Goal: Obtain resource: Obtain resource

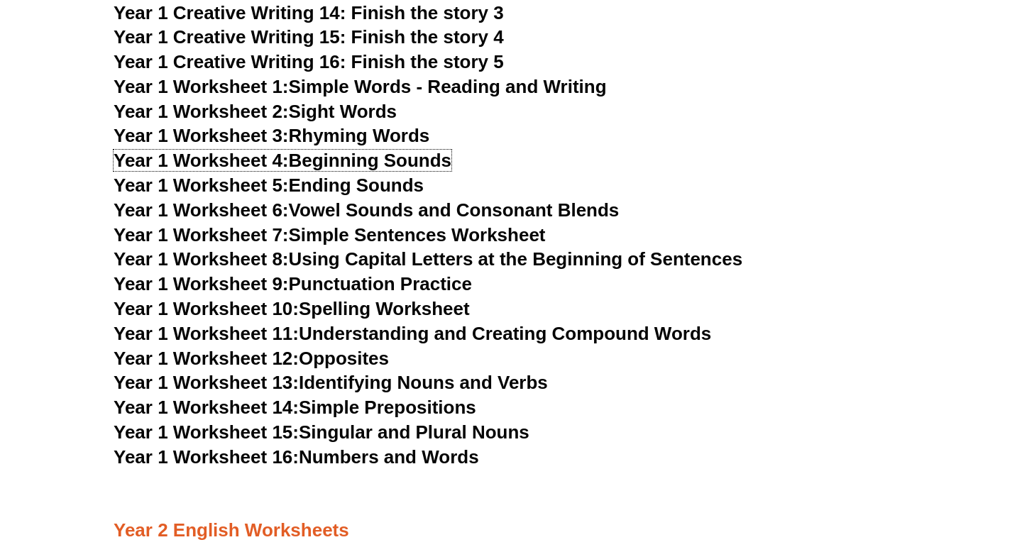
scroll to position [2438, 0]
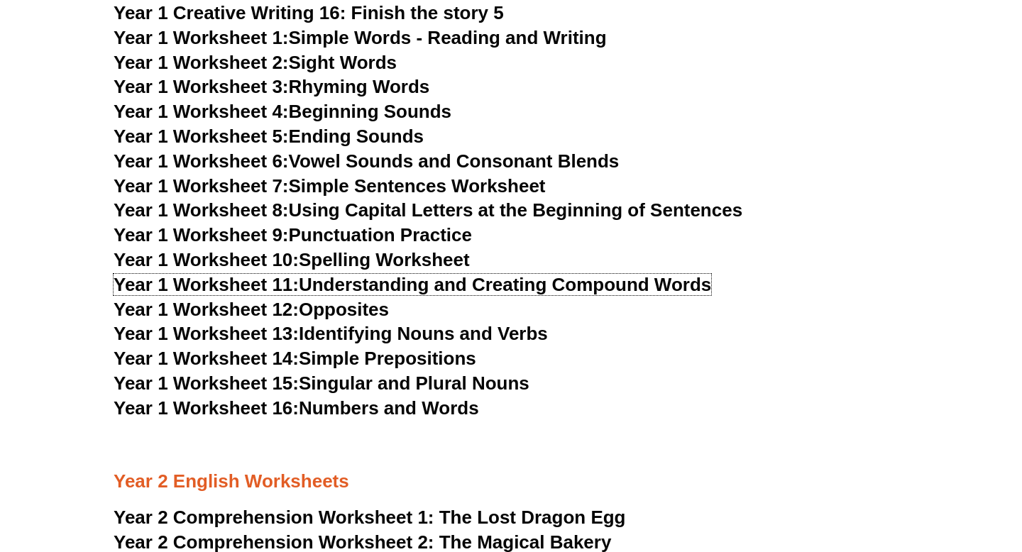
scroll to position [2496, 0]
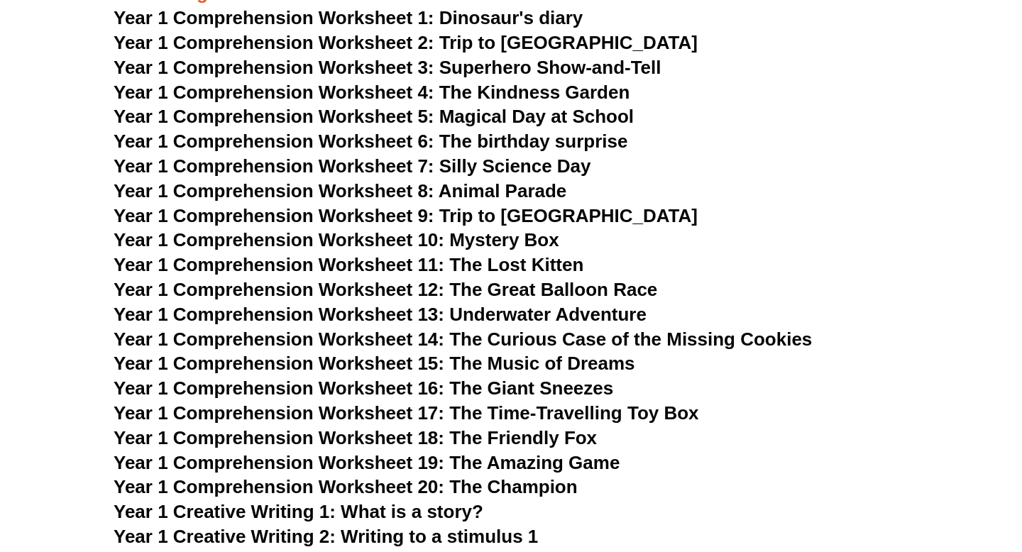
scroll to position [1620, 0]
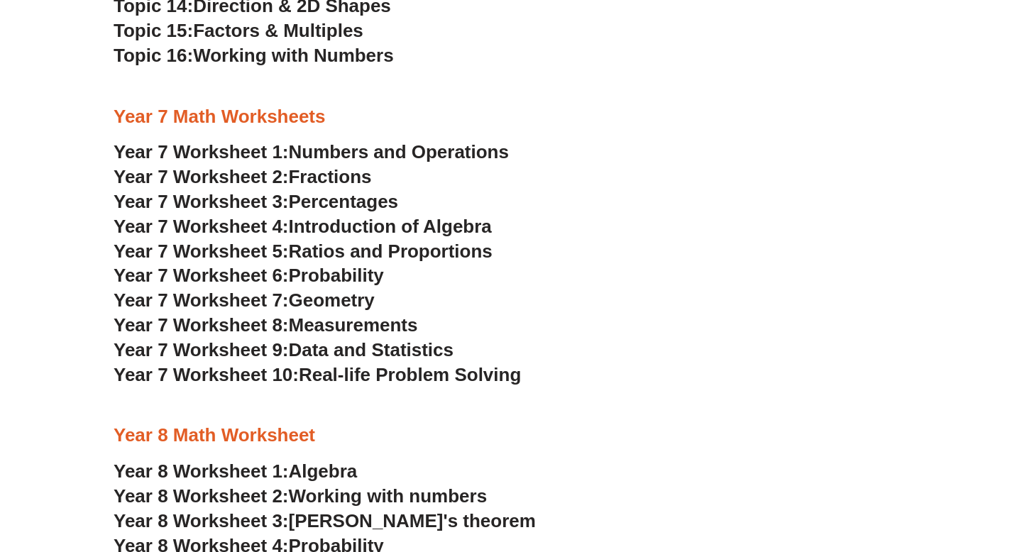
scroll to position [3427, 0]
